Goal: Information Seeking & Learning: Check status

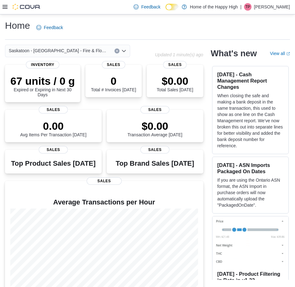
click at [6, 7] on icon at bounding box center [5, 7] width 5 height 4
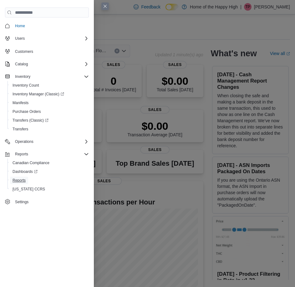
click at [24, 180] on span "Reports" at bounding box center [19, 180] width 13 height 5
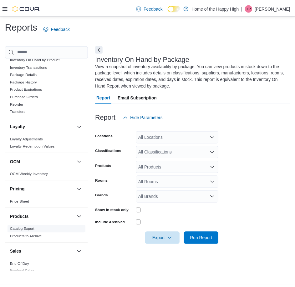
scroll to position [358, 0]
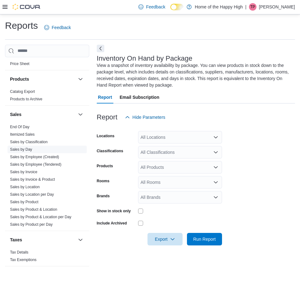
click at [29, 151] on link "Sales by Day" at bounding box center [21, 149] width 22 height 4
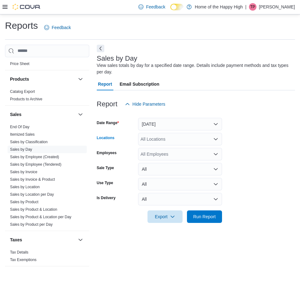
click at [171, 136] on div "All Locations" at bounding box center [180, 139] width 84 height 13
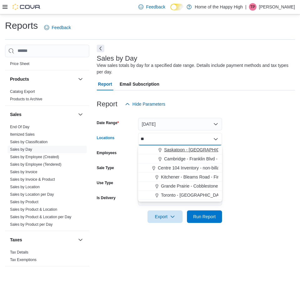
type input "**"
click at [168, 148] on span "Saskatoon - [GEOGRAPHIC_DATA] - Fire & Flower" at bounding box center [214, 150] width 100 height 6
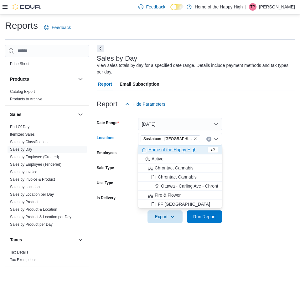
click at [261, 139] on form "Date Range [DATE] Locations [GEOGRAPHIC_DATA] - [GEOGRAPHIC_DATA] - Fire & Flow…" at bounding box center [196, 166] width 198 height 113
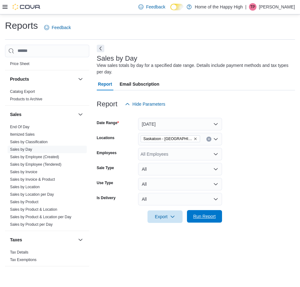
click at [207, 217] on span "Run Report" at bounding box center [204, 216] width 23 height 6
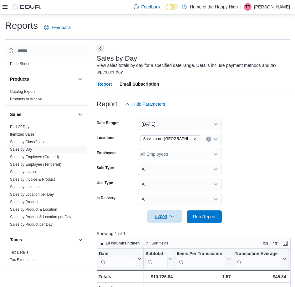
click at [166, 223] on span "Export" at bounding box center [165, 216] width 28 height 13
click at [253, 193] on form "Date Range [DATE] Locations [GEOGRAPHIC_DATA] - [GEOGRAPHIC_DATA] - Fire & Flow…" at bounding box center [193, 166] width 193 height 113
click at [157, 218] on span "Export" at bounding box center [165, 216] width 28 height 13
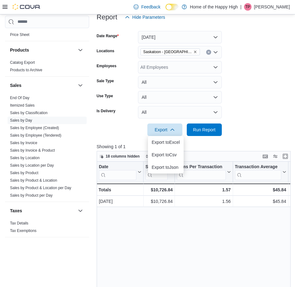
scroll to position [94, 0]
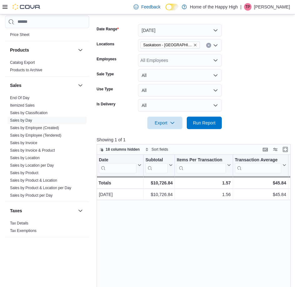
click at [247, 78] on form "Date Range [DATE] Locations [GEOGRAPHIC_DATA] - [GEOGRAPHIC_DATA] - Fire & Flow…" at bounding box center [193, 73] width 193 height 113
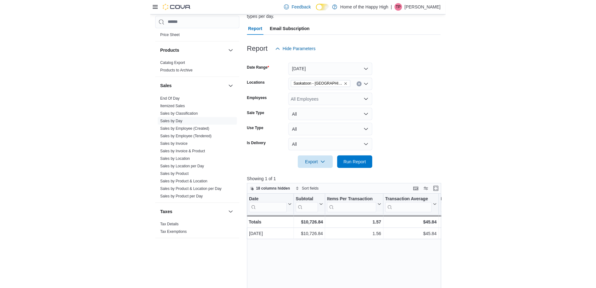
scroll to position [63, 0]
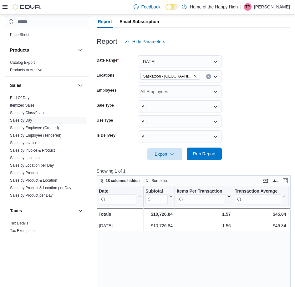
click at [204, 156] on span "Run Report" at bounding box center [204, 154] width 23 height 6
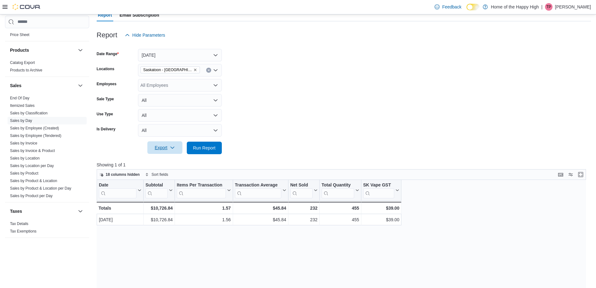
click at [174, 146] on icon "button" at bounding box center [172, 147] width 5 height 5
click at [246, 126] on form "Date Range [DATE] Locations [GEOGRAPHIC_DATA] - [GEOGRAPHIC_DATA] - Fire & Flow…" at bounding box center [344, 97] width 494 height 113
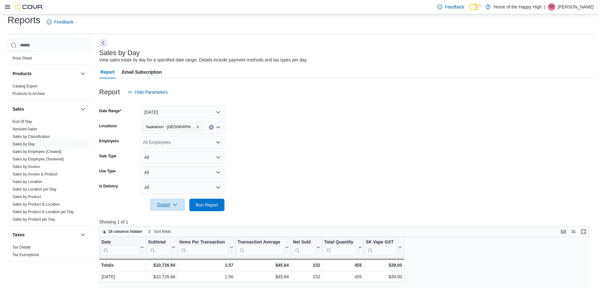
scroll to position [0, 0]
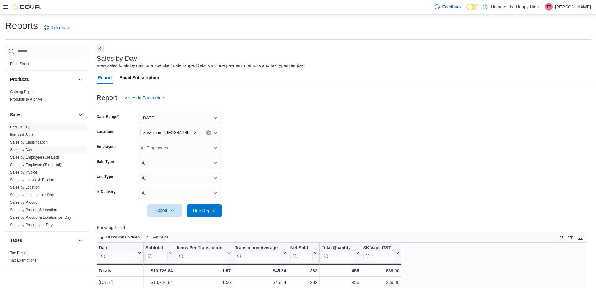
click at [29, 124] on span "End Of Day" at bounding box center [47, 127] width 79 height 8
click at [27, 127] on link "End Of Day" at bounding box center [19, 127] width 19 height 4
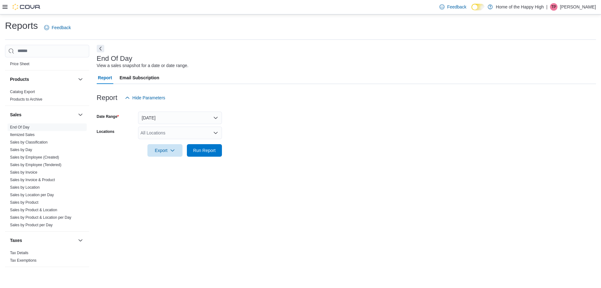
click at [178, 136] on div "All Locations" at bounding box center [180, 132] width 84 height 13
click at [185, 118] on button "[DATE]" at bounding box center [180, 117] width 84 height 13
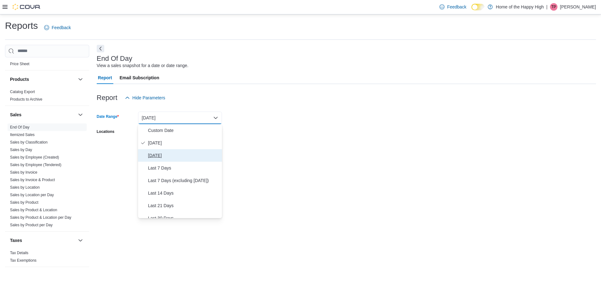
click at [171, 151] on span "[DATE]" at bounding box center [183, 155] width 71 height 8
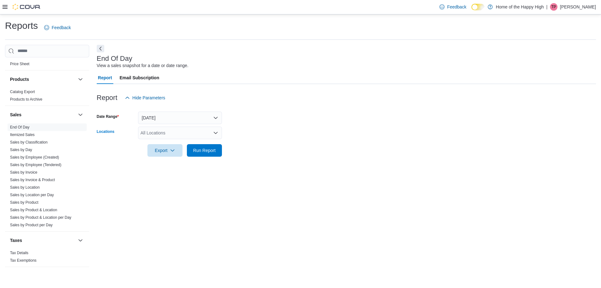
click at [166, 132] on div "All Locations" at bounding box center [180, 132] width 84 height 13
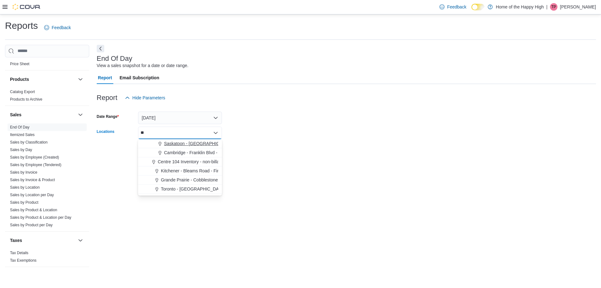
type input "**"
click at [207, 141] on span "Saskatoon - [GEOGRAPHIC_DATA] - Fire & Flower" at bounding box center [214, 143] width 100 height 6
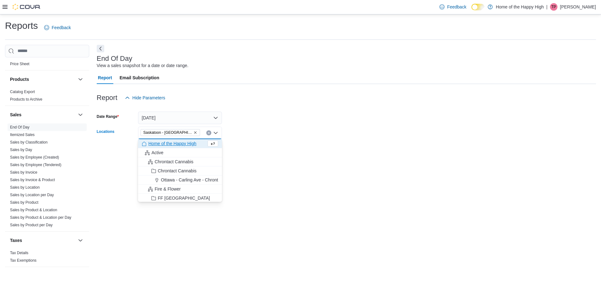
click at [294, 138] on form "Date Range [DATE] Locations [GEOGRAPHIC_DATA] - [GEOGRAPHIC_DATA] - Fire & Flow…" at bounding box center [346, 130] width 499 height 53
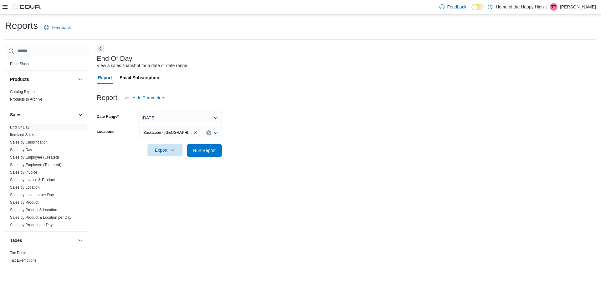
click at [177, 153] on span "Export" at bounding box center [165, 150] width 28 height 13
click at [170, 177] on span "Export to Pdf" at bounding box center [166, 175] width 28 height 5
click at [32, 150] on span "Sales by Day" at bounding box center [47, 150] width 79 height 8
click at [28, 147] on link "Sales by Day" at bounding box center [21, 149] width 22 height 4
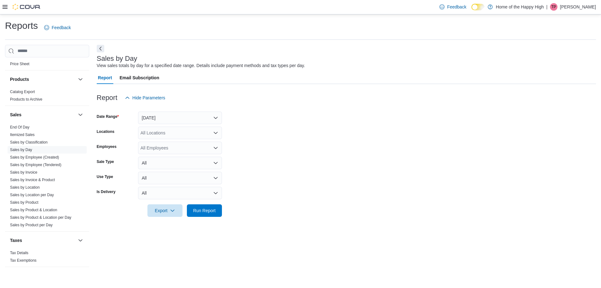
click at [164, 131] on div "All Locations" at bounding box center [180, 132] width 84 height 13
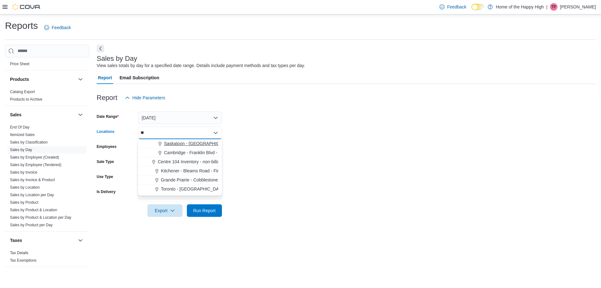
type input "**"
click at [167, 141] on span "Saskatoon - [GEOGRAPHIC_DATA] - Fire & Flower" at bounding box center [214, 143] width 100 height 6
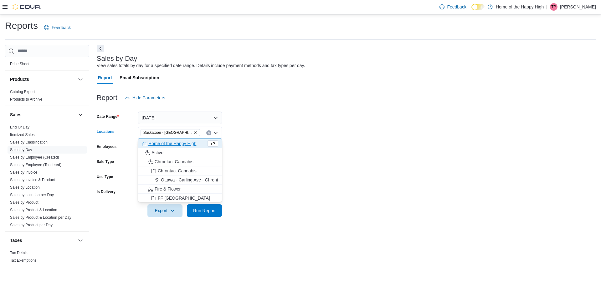
drag, startPoint x: 312, startPoint y: 141, endPoint x: 237, endPoint y: 163, distance: 77.8
click at [299, 142] on form "Date Range [DATE] Locations [GEOGRAPHIC_DATA] - [GEOGRAPHIC_DATA] - Fire & Flow…" at bounding box center [346, 160] width 499 height 113
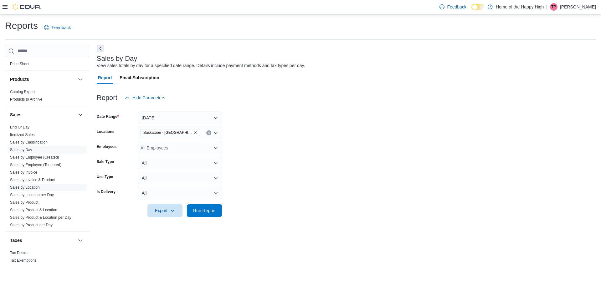
click at [27, 187] on link "Sales by Location" at bounding box center [25, 187] width 30 height 4
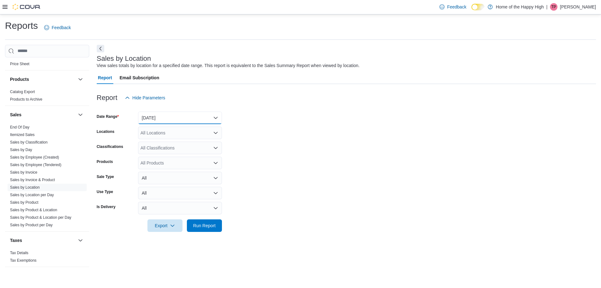
click at [168, 120] on button "[DATE]" at bounding box center [180, 117] width 84 height 13
click at [268, 137] on form "Date Range [DATE] Locations All Locations Classifications All Classifications P…" at bounding box center [346, 168] width 499 height 128
click at [177, 130] on div "All Locations" at bounding box center [180, 132] width 84 height 13
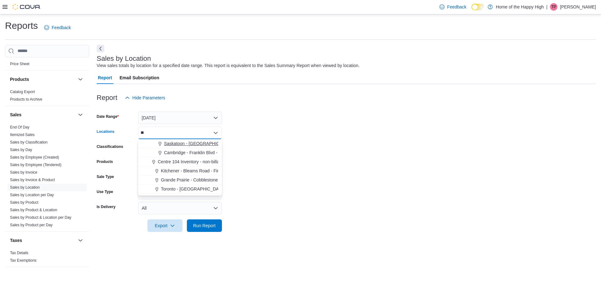
type input "**"
click at [176, 141] on span "Saskatoon - [GEOGRAPHIC_DATA] - Fire & Flower" at bounding box center [214, 143] width 100 height 6
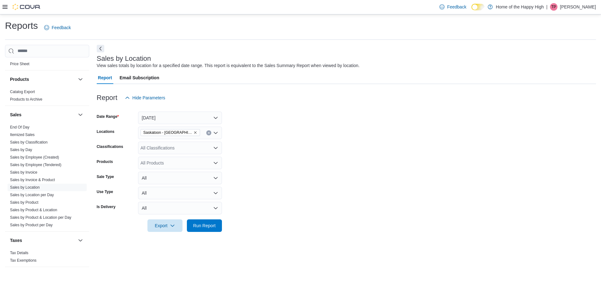
click at [293, 141] on form "Date Range [DATE] Locations [GEOGRAPHIC_DATA] - [GEOGRAPHIC_DATA] - Fire & Flow…" at bounding box center [346, 168] width 499 height 128
click at [165, 151] on div "All Classifications" at bounding box center [180, 147] width 84 height 13
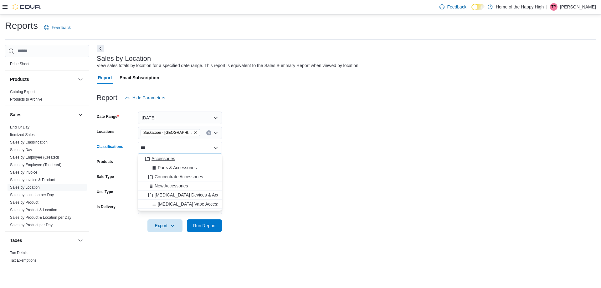
type input "***"
click at [164, 156] on span "Accessories" at bounding box center [162, 158] width 23 height 6
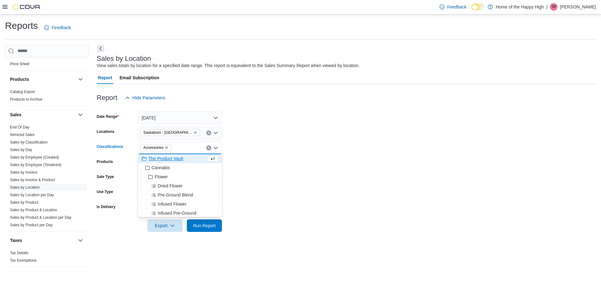
click at [299, 172] on form "Date Range [DATE] Locations [GEOGRAPHIC_DATA] - [GEOGRAPHIC_DATA] - Fire & Flow…" at bounding box center [346, 168] width 499 height 128
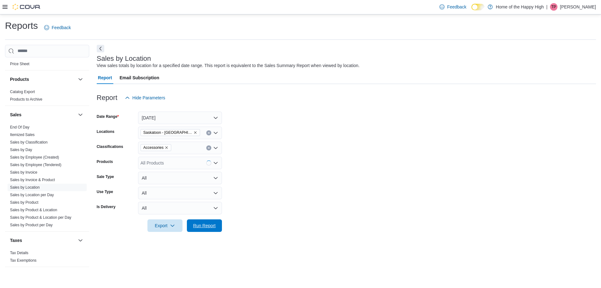
click at [195, 227] on span "Run Report" at bounding box center [204, 225] width 23 height 6
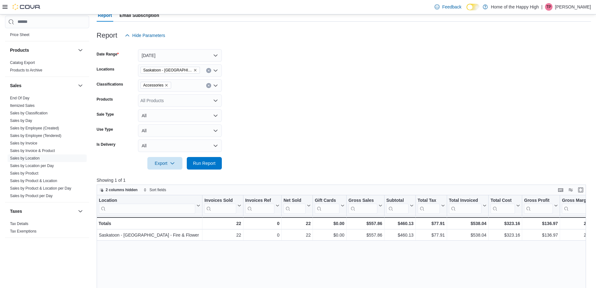
scroll to position [63, 0]
click at [166, 84] on icon "Remove Accessories from selection in this group" at bounding box center [167, 85] width 4 height 4
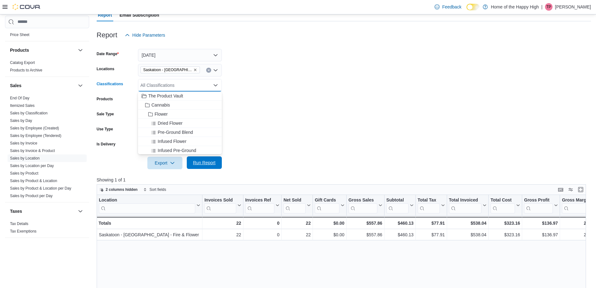
click at [198, 163] on span "Run Report" at bounding box center [204, 162] width 23 height 6
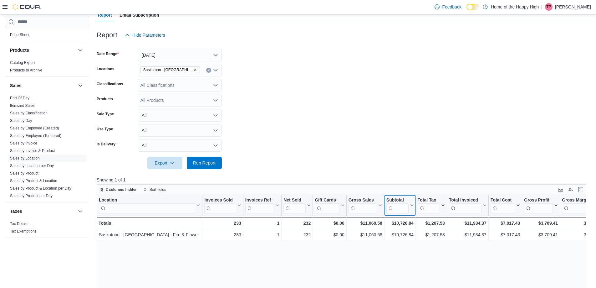
click at [299, 197] on div "Subtotal" at bounding box center [397, 200] width 22 height 6
click at [299, 155] on div at bounding box center [344, 153] width 494 height 5
click at [299, 200] on button "Gross Sales" at bounding box center [366, 205] width 34 height 16
click at [299, 154] on div at bounding box center [344, 153] width 494 height 5
click at [106, 188] on span "2 columns hidden" at bounding box center [122, 189] width 32 height 5
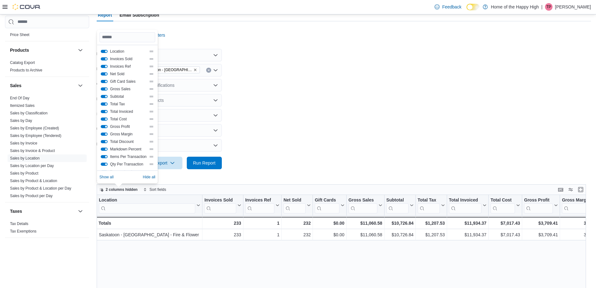
click at [103, 66] on button "Invoices Ref" at bounding box center [104, 66] width 7 height 3
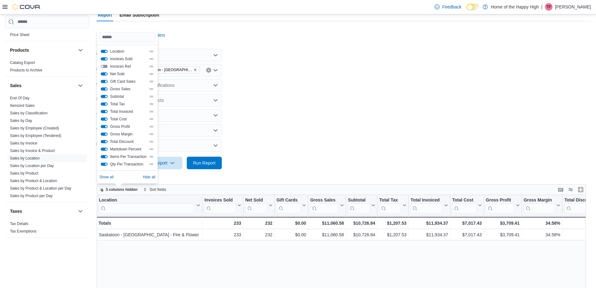
click at [104, 81] on button "Gift Card Sales" at bounding box center [104, 81] width 7 height 3
click at [105, 89] on button "Gross Sales" at bounding box center [104, 88] width 7 height 3
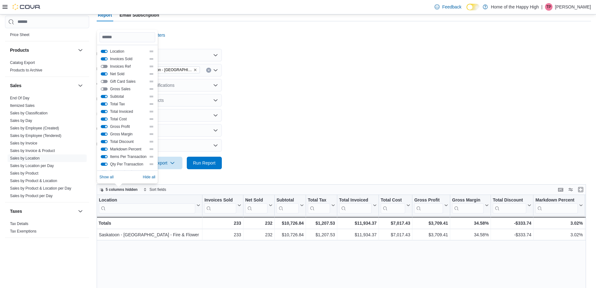
click at [105, 102] on button "Total Tax" at bounding box center [104, 103] width 7 height 3
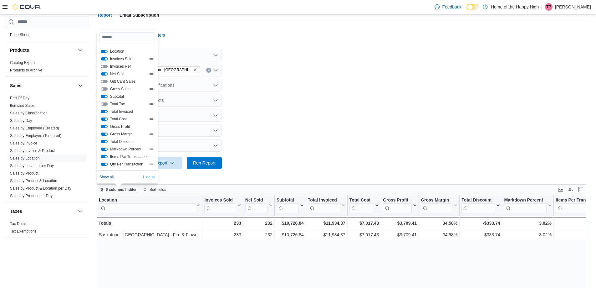
click at [103, 111] on button "Total Invoiced" at bounding box center [104, 111] width 7 height 3
click at [102, 120] on button "Total Cost" at bounding box center [104, 118] width 7 height 3
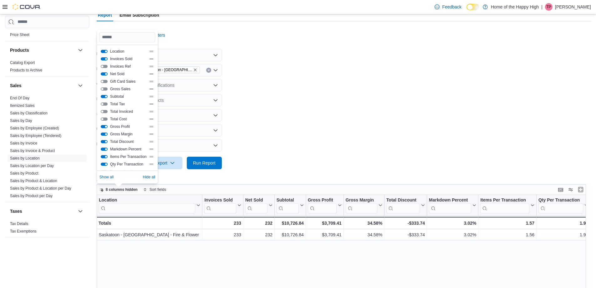
click at [102, 126] on button "Gross Profit" at bounding box center [104, 126] width 7 height 3
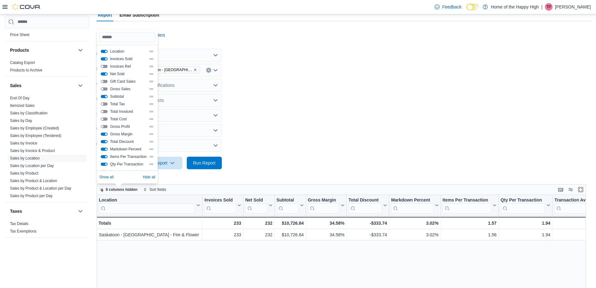
click at [103, 134] on button "Gross Margin" at bounding box center [104, 133] width 7 height 3
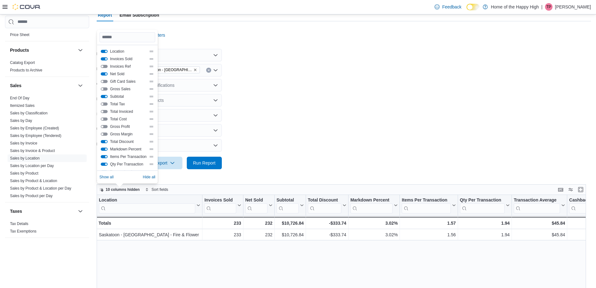
click at [104, 140] on button "Total Discount" at bounding box center [104, 141] width 7 height 3
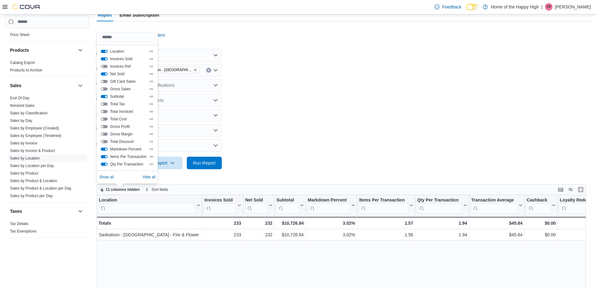
click at [105, 148] on button "Markdown Percent" at bounding box center [104, 148] width 7 height 3
click at [105, 153] on div "Items Per Transaction" at bounding box center [128, 157] width 56 height 8
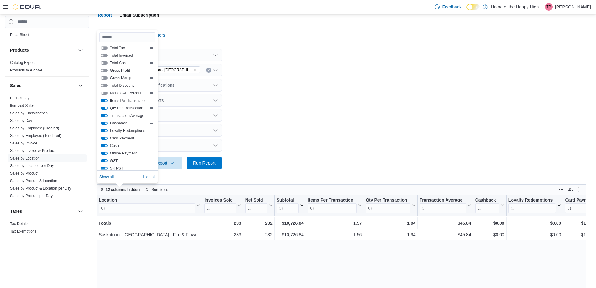
scroll to position [63, 0]
click at [104, 94] on button "Items Per Transaction" at bounding box center [104, 93] width 7 height 3
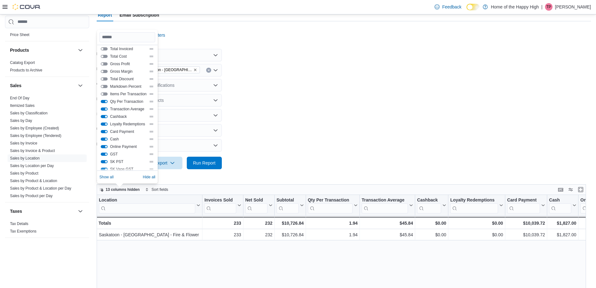
click at [105, 117] on button "Cashback" at bounding box center [104, 116] width 7 height 3
click at [104, 123] on button "Loyalty Redemptions" at bounding box center [104, 123] width 7 height 3
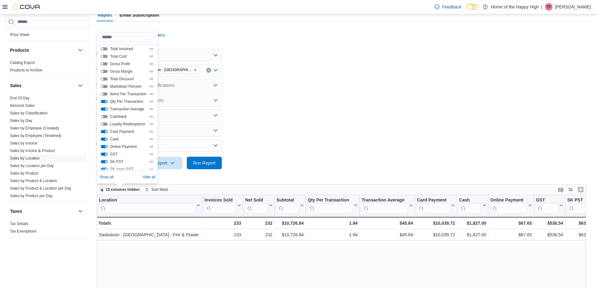
click at [104, 129] on div "Card Payment" at bounding box center [128, 131] width 54 height 5
click at [104, 136] on div "Cash" at bounding box center [128, 139] width 56 height 8
click at [101, 130] on button "Card Payment" at bounding box center [104, 131] width 7 height 3
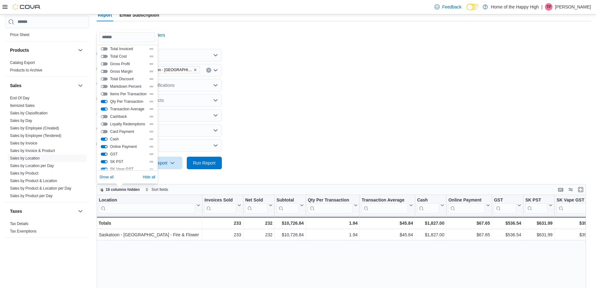
click at [105, 139] on button "Cash" at bounding box center [104, 138] width 7 height 3
click at [106, 145] on button "Online Payment" at bounding box center [104, 146] width 7 height 3
click at [105, 155] on button "GST" at bounding box center [104, 153] width 7 height 3
click at [103, 161] on button "SK PST" at bounding box center [104, 161] width 7 height 3
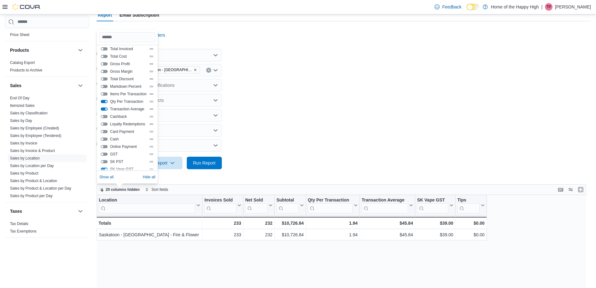
click at [104, 169] on button "SK Vape GST" at bounding box center [104, 168] width 7 height 3
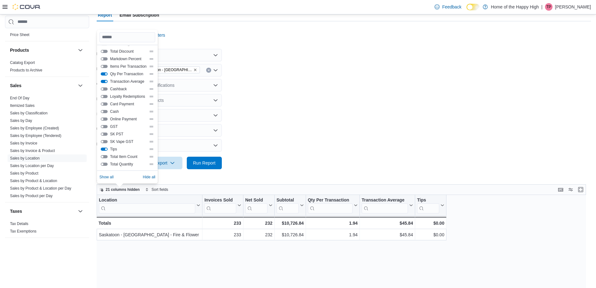
click at [103, 148] on button "Tips" at bounding box center [104, 148] width 7 height 3
click at [299, 90] on form "Date Range [DATE] Locations [GEOGRAPHIC_DATA] - [GEOGRAPHIC_DATA] - Fire & Flow…" at bounding box center [344, 105] width 494 height 128
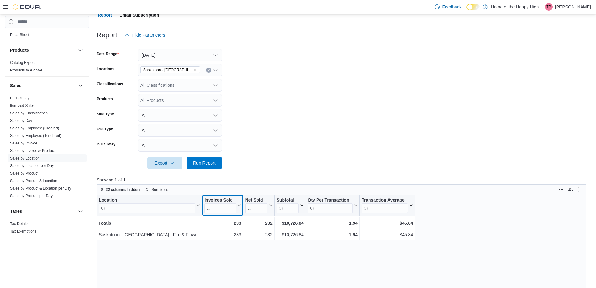
click at [238, 206] on icon at bounding box center [238, 205] width 5 height 4
click at [218, 223] on span "Hide column" at bounding box center [225, 221] width 21 height 5
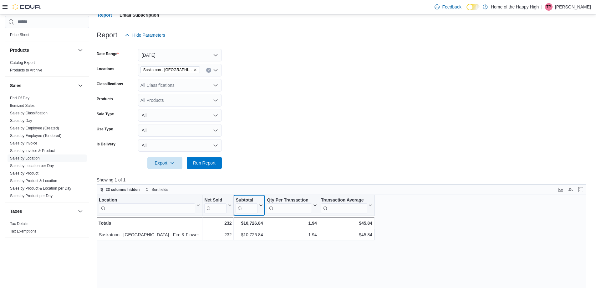
click at [250, 197] on div "Subtotal" at bounding box center [247, 200] width 22 height 6
click at [236, 243] on icon "button" at bounding box center [235, 244] width 5 height 5
click at [279, 199] on div "Qty Per Transaction" at bounding box center [289, 200] width 45 height 6
click at [278, 244] on icon "button" at bounding box center [278, 243] width 3 height 3
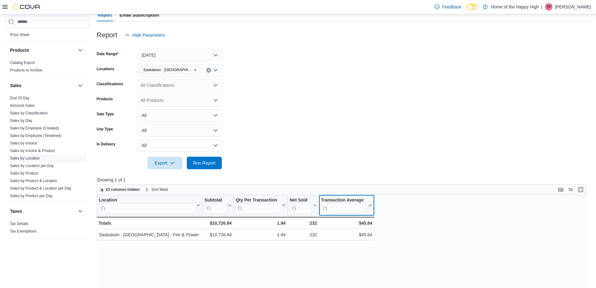
click at [299, 199] on div "Transaction Average" at bounding box center [344, 200] width 46 height 6
click at [299, 242] on icon "button" at bounding box center [332, 244] width 5 height 5
click at [299, 137] on form "Date Range [DATE] Locations [GEOGRAPHIC_DATA] - [GEOGRAPHIC_DATA] - Fire & Flow…" at bounding box center [344, 105] width 494 height 128
click at [113, 188] on span "23 columns hidden" at bounding box center [123, 189] width 34 height 5
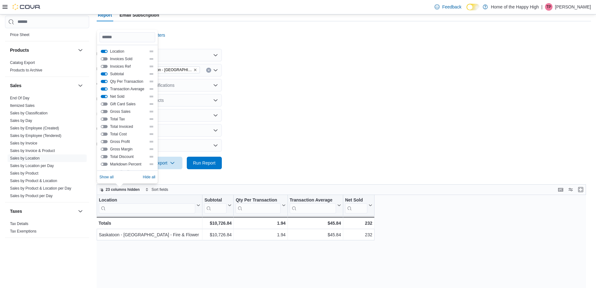
click at [105, 59] on button "Invoices Sold" at bounding box center [104, 58] width 7 height 3
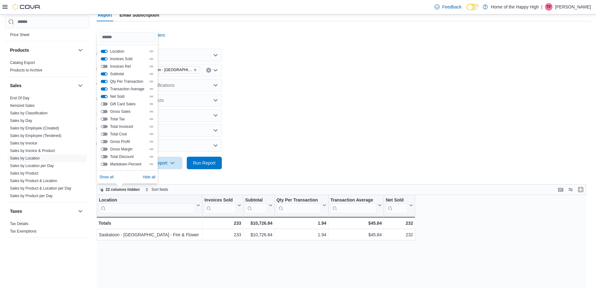
click at [105, 60] on button "Invoices Sold" at bounding box center [104, 58] width 7 height 3
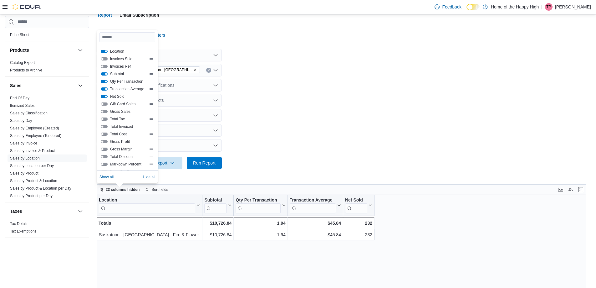
click at [105, 53] on button "Location" at bounding box center [104, 51] width 7 height 3
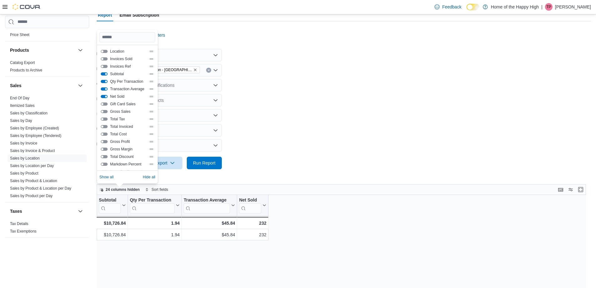
click at [105, 52] on button "Location" at bounding box center [104, 51] width 7 height 3
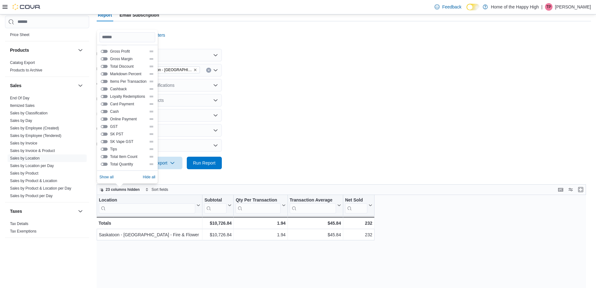
click at [104, 156] on button "Total Item Count" at bounding box center [104, 156] width 7 height 3
click at [299, 97] on form "Date Range [DATE] Locations [GEOGRAPHIC_DATA] - [GEOGRAPHIC_DATA] - Fire & Flow…" at bounding box center [344, 105] width 494 height 128
